Goal: Check status: Check status

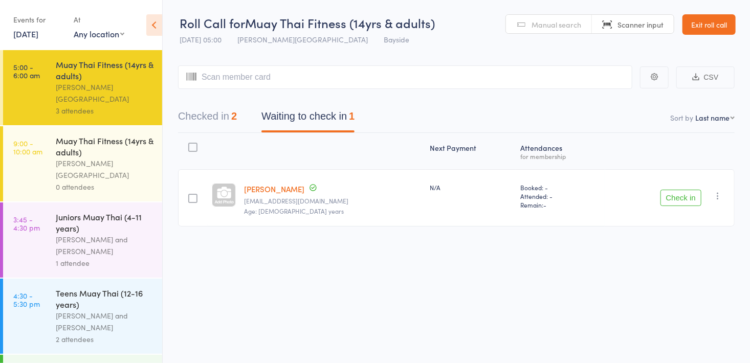
click at [209, 114] on button "Checked in 2" at bounding box center [207, 118] width 59 height 27
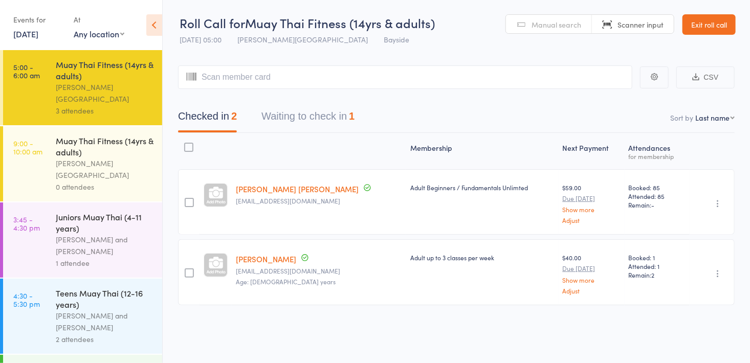
click at [290, 81] on input "search" at bounding box center [405, 77] width 454 height 24
type input "cour"
type input "t"
click at [551, 30] on link "Manual search" at bounding box center [549, 24] width 86 height 19
click at [428, 79] on input "search" at bounding box center [405, 77] width 454 height 24
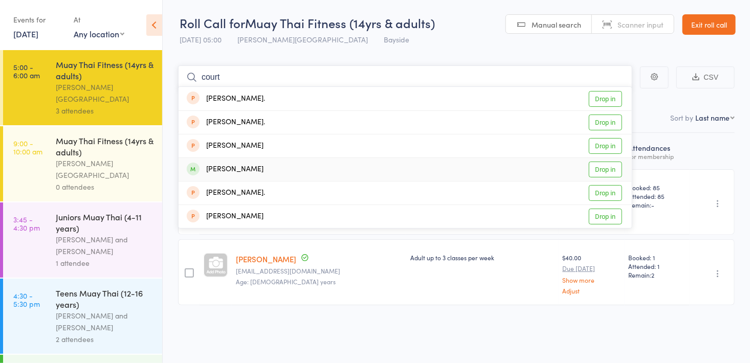
type input "court"
click at [609, 173] on link "Drop in" at bounding box center [605, 170] width 33 height 16
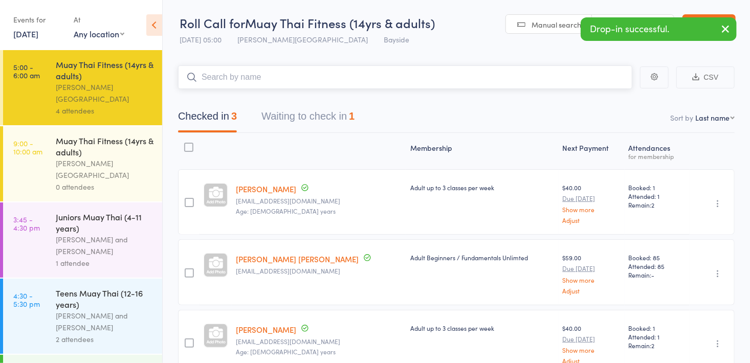
click at [338, 79] on input "search" at bounding box center [405, 77] width 454 height 24
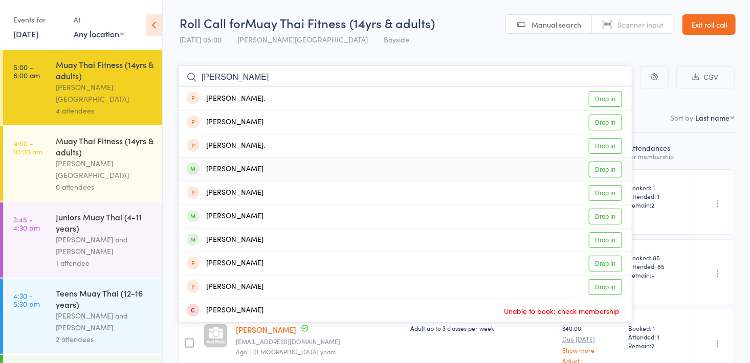
type input "[PERSON_NAME]"
click at [597, 173] on link "Drop in" at bounding box center [605, 170] width 33 height 16
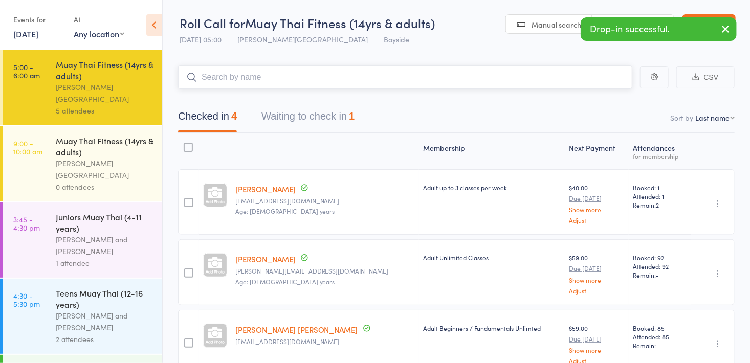
click at [277, 82] on input "search" at bounding box center [405, 77] width 454 height 24
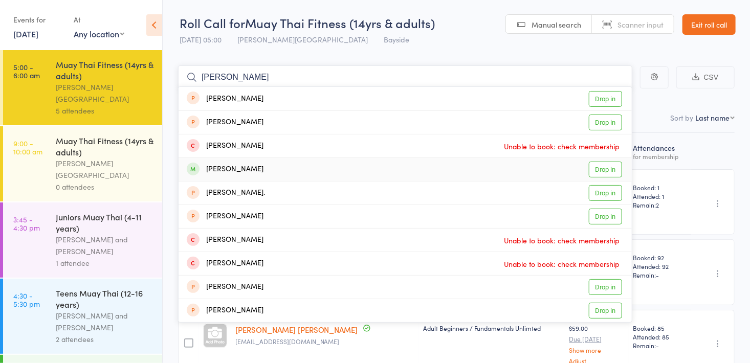
type input "[PERSON_NAME]"
click at [611, 173] on link "Drop in" at bounding box center [605, 170] width 33 height 16
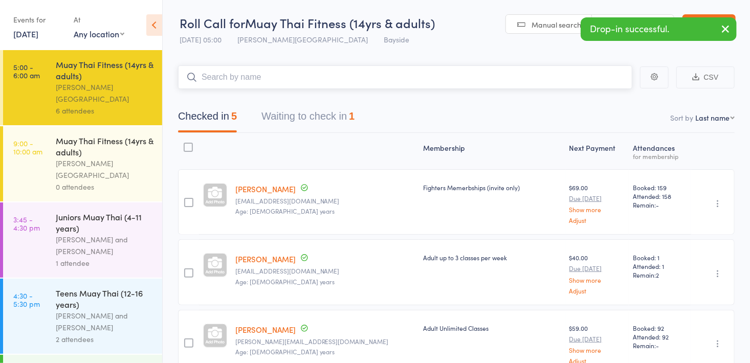
click at [280, 82] on input "search" at bounding box center [405, 77] width 454 height 24
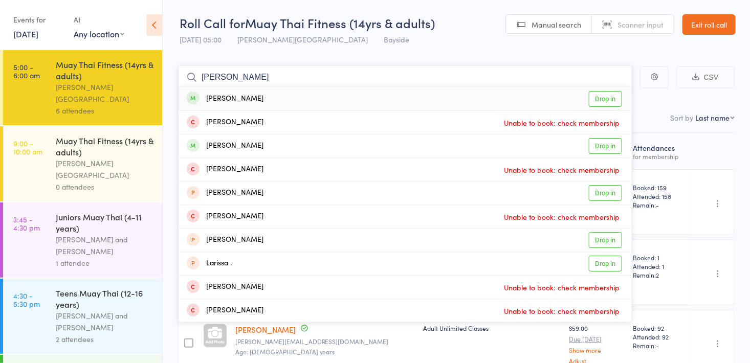
type input "[PERSON_NAME]"
click at [614, 101] on link "Drop in" at bounding box center [605, 99] width 33 height 16
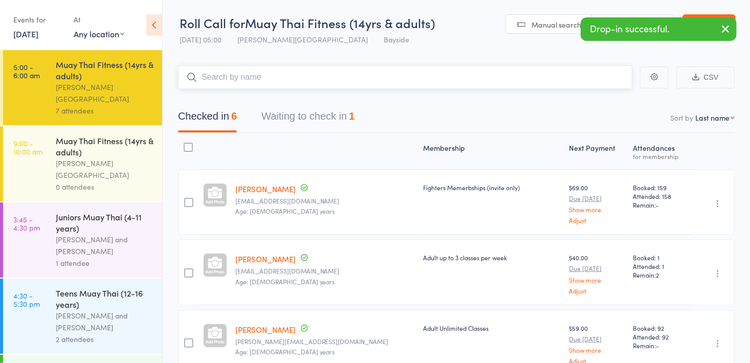
click at [388, 76] on input "search" at bounding box center [405, 77] width 454 height 24
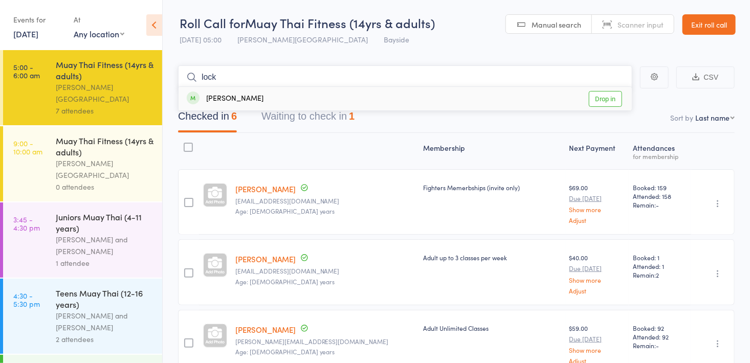
type input "lock"
click at [599, 99] on link "Drop in" at bounding box center [605, 99] width 33 height 16
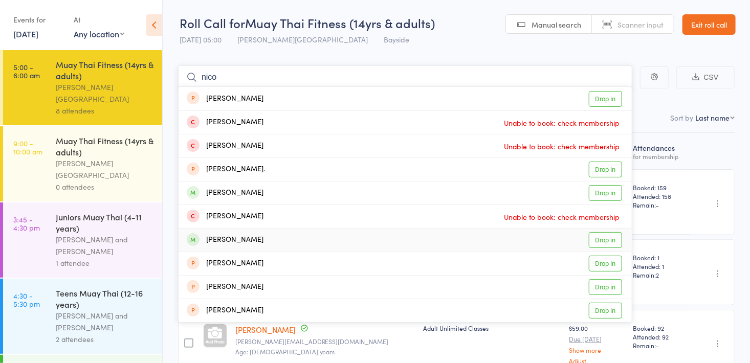
type input "nico"
click at [607, 241] on link "Drop in" at bounding box center [605, 240] width 33 height 16
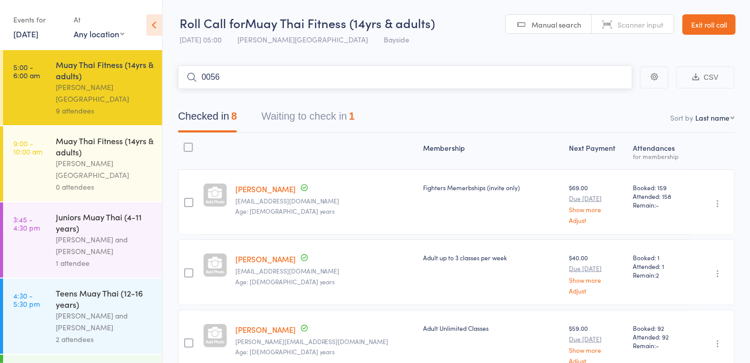
type input "0056"
